Goal: Information Seeking & Learning: Learn about a topic

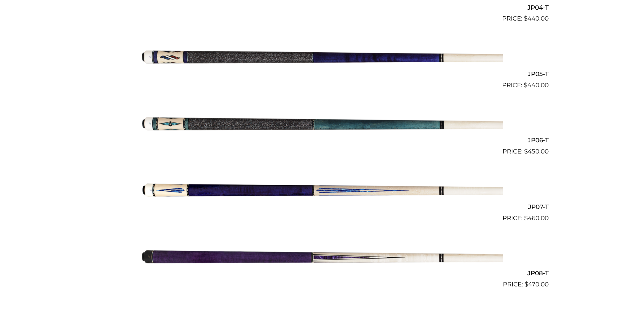
scroll to position [468, 0]
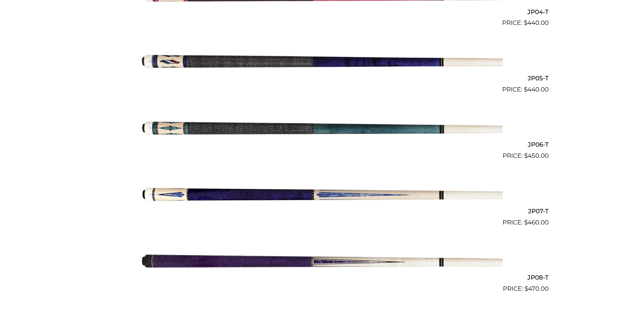
click at [358, 198] on img at bounding box center [320, 194] width 364 height 61
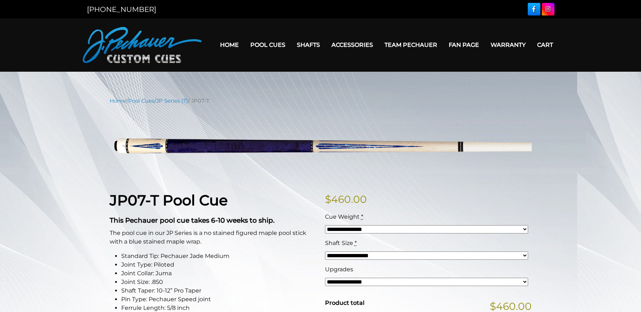
click at [228, 50] on link "Home" at bounding box center [229, 45] width 30 height 18
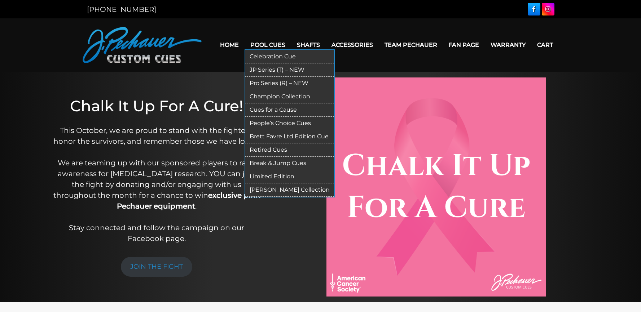
click at [275, 149] on link "Retired Cues" at bounding box center [289, 150] width 89 height 13
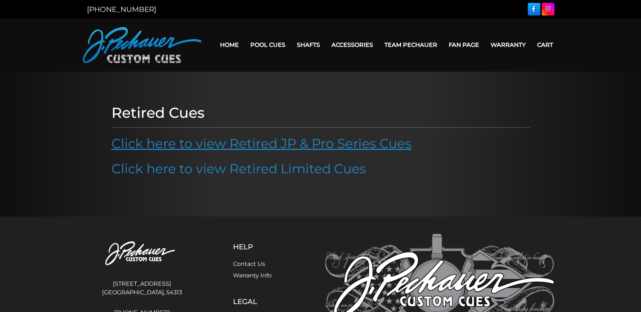
click at [240, 145] on link "Click here to view Retired JP & Pro Series Cues" at bounding box center [261, 144] width 300 height 16
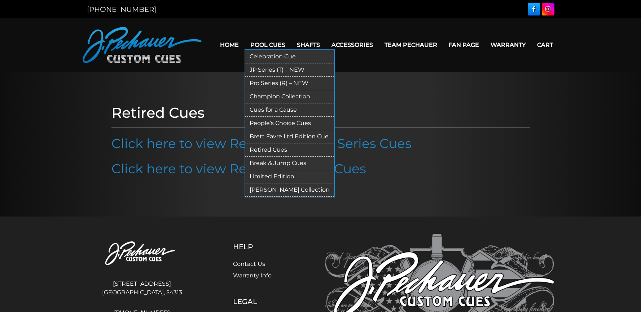
click at [273, 83] on link "Pro Series (R) – NEW" at bounding box center [289, 83] width 89 height 13
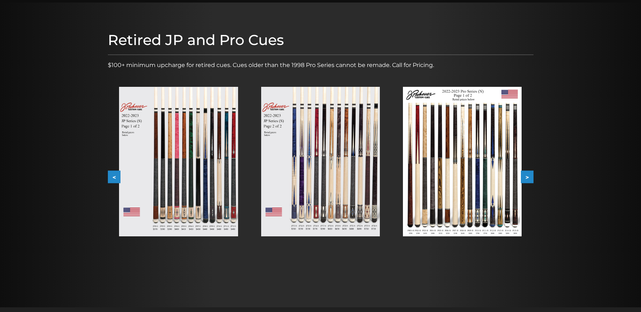
scroll to position [72, 0]
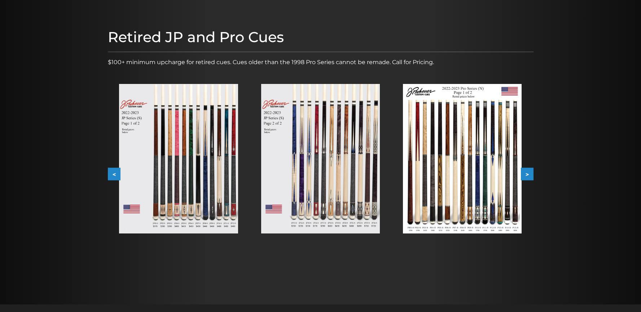
click at [198, 167] on img at bounding box center [178, 159] width 119 height 150
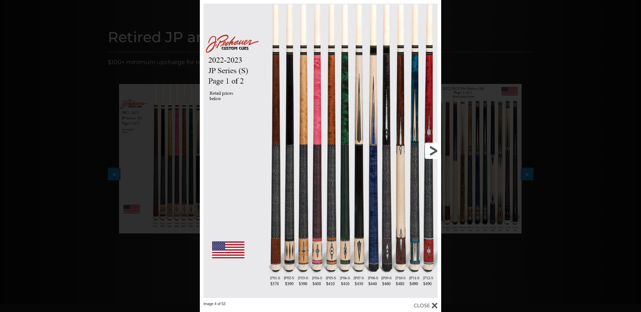
click at [358, 239] on link at bounding box center [386, 151] width 109 height 302
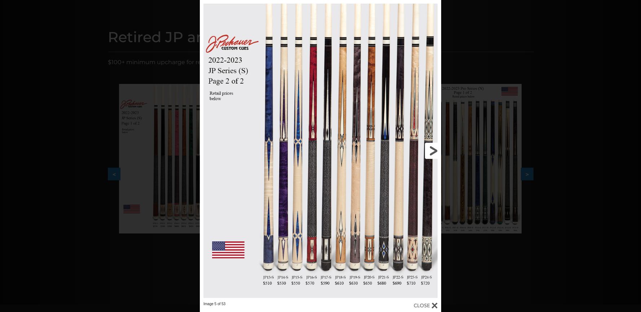
click at [430, 153] on link at bounding box center [386, 151] width 109 height 302
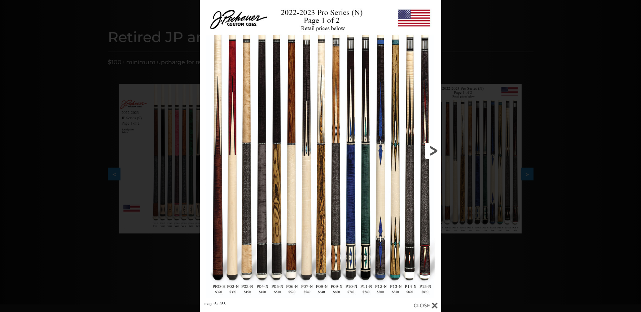
click at [435, 152] on link at bounding box center [386, 151] width 109 height 302
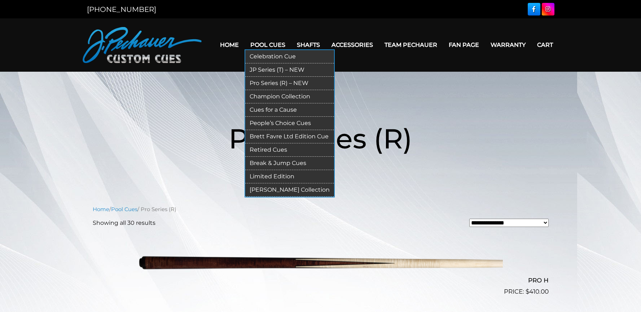
click at [284, 83] on link "Pro Series (R) – NEW" at bounding box center [289, 83] width 89 height 13
click at [279, 71] on link "JP Series (T) – NEW" at bounding box center [289, 69] width 89 height 13
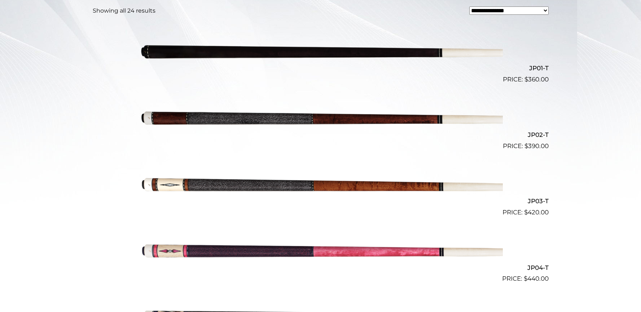
scroll to position [216, 0]
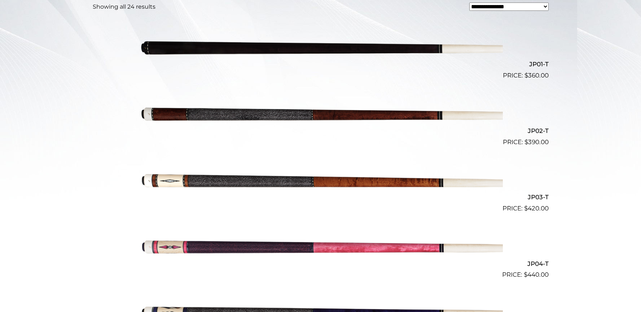
click at [397, 115] on img at bounding box center [320, 113] width 364 height 61
click at [394, 180] on img at bounding box center [320, 180] width 364 height 61
click at [361, 116] on img at bounding box center [320, 113] width 364 height 61
